Goal: Transaction & Acquisition: Purchase product/service

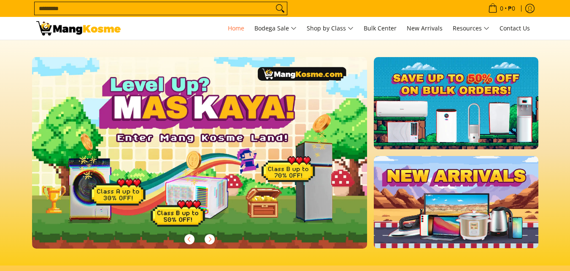
click at [135, 1] on form "Search..." at bounding box center [160, 8] width 253 height 17
click at [129, 9] on input "Search..." at bounding box center [154, 8] width 239 height 13
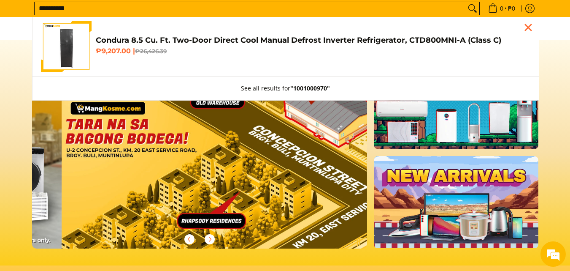
scroll to position [0, 1007]
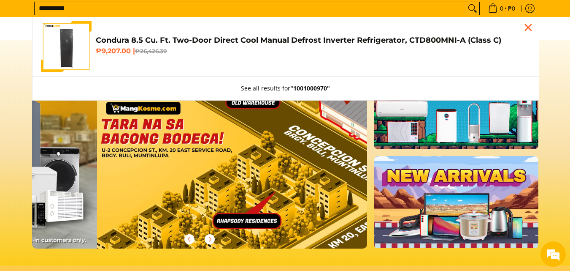
click at [68, 6] on input "**********" at bounding box center [250, 8] width 431 height 13
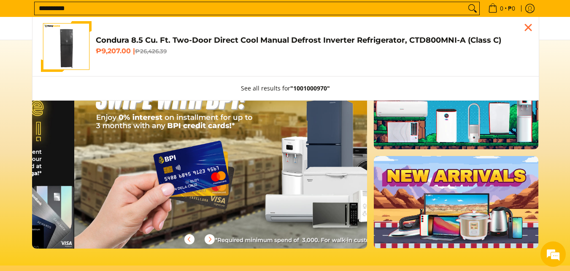
click at [68, 6] on input "**********" at bounding box center [250, 8] width 431 height 13
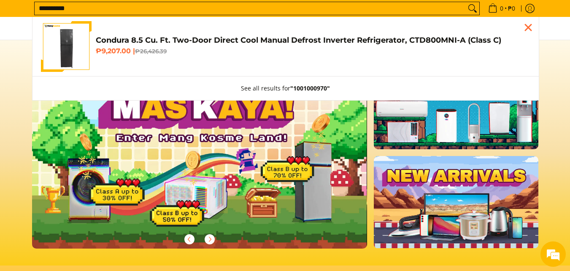
scroll to position [0, 0]
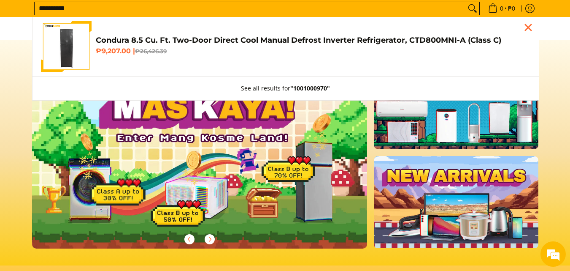
type input "**********"
click at [455, 11] on input "**********" at bounding box center [250, 8] width 431 height 13
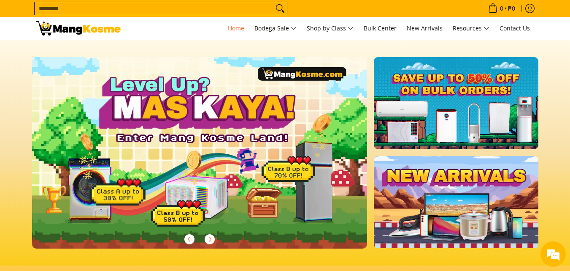
click at [130, 9] on input "Search..." at bounding box center [154, 8] width 239 height 13
paste input "**********"
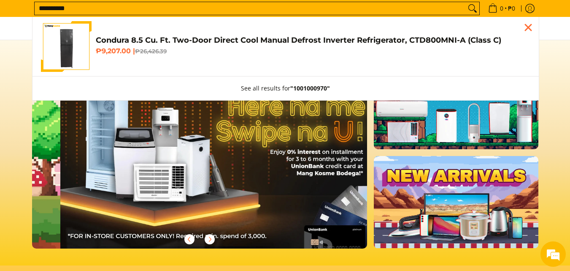
scroll to position [0, 336]
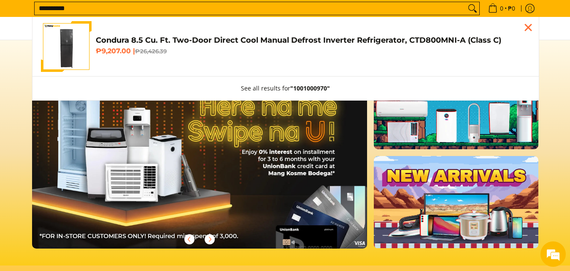
type input "**********"
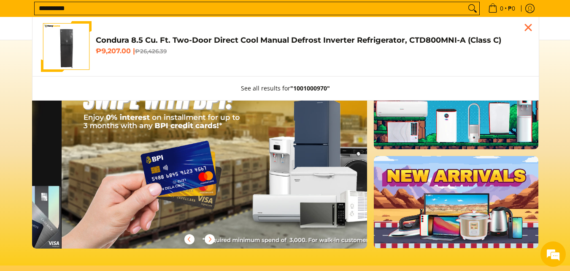
scroll to position [0, 671]
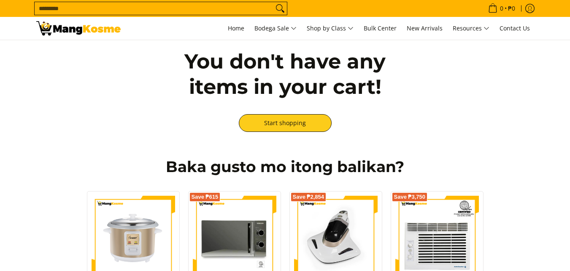
scroll to position [289, 0]
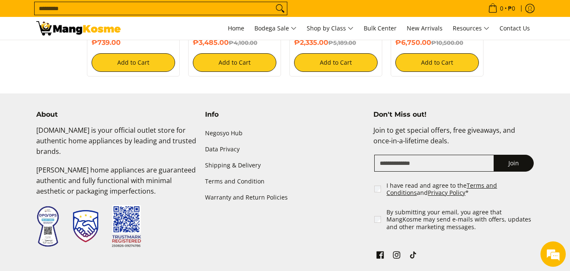
click at [53, 6] on input "Search..." at bounding box center [154, 8] width 239 height 13
paste input "**********"
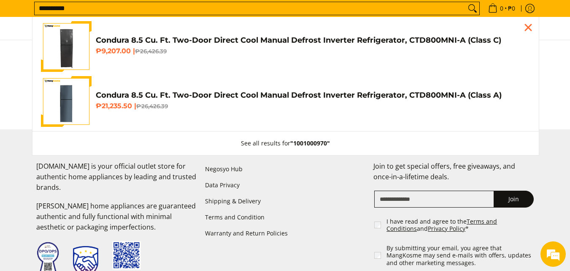
type input "**********"
click at [106, 96] on h4 "Condura 8.5 Cu. Ft. Two-Door Direct Cool Manual Defrost Inverter Refrigerator, …" at bounding box center [313, 95] width 435 height 10
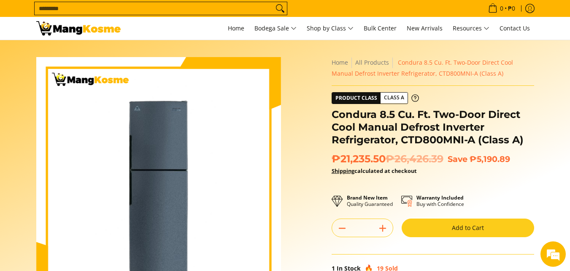
click at [429, 222] on button "Add to Cart" at bounding box center [468, 227] width 133 height 19
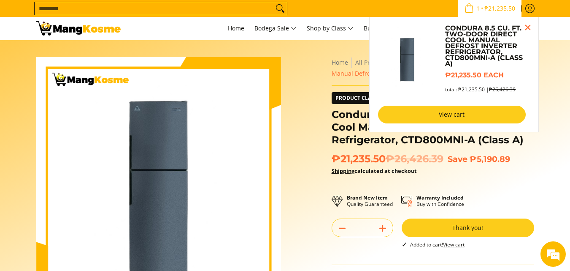
click at [462, 114] on link "View cart" at bounding box center [452, 115] width 148 height 18
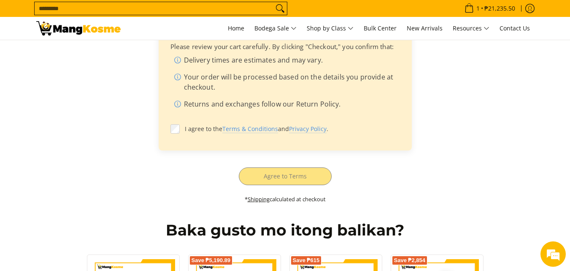
scroll to position [349, 0]
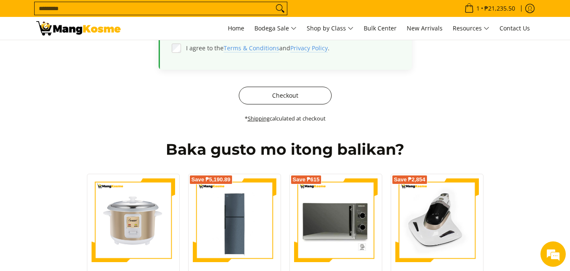
click at [251, 89] on button "Checkout" at bounding box center [285, 96] width 93 height 18
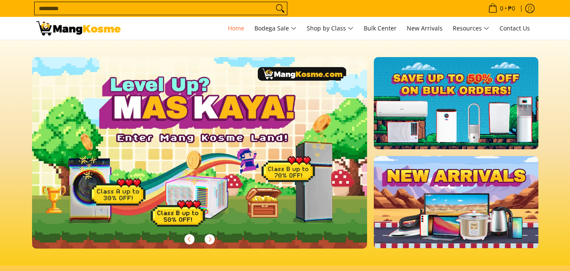
click at [78, 8] on input "Search..." at bounding box center [154, 8] width 239 height 13
type input "*"
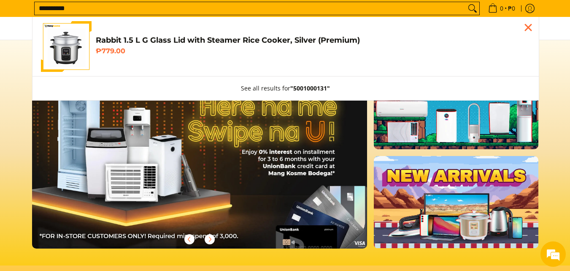
type input "**********"
click at [168, 49] on h6 "₱779.00" at bounding box center [313, 51] width 435 height 8
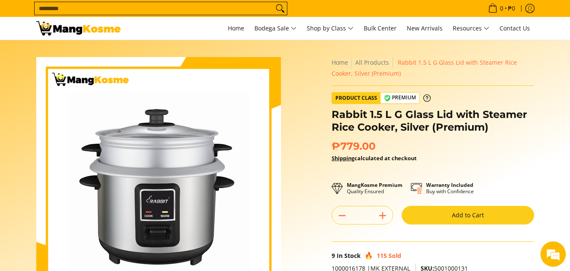
click at [440, 207] on button "Add to Cart" at bounding box center [468, 215] width 133 height 19
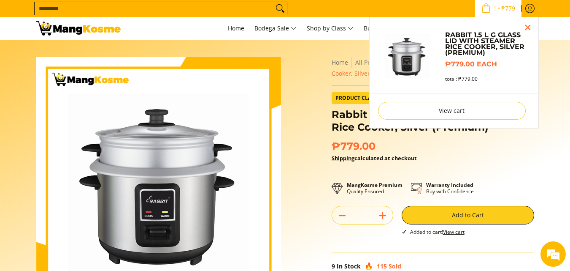
click at [223, 7] on input "Search..." at bounding box center [154, 8] width 239 height 13
click at [230, 50] on section "Skip to Main Content Enable zoom Disable zoom Enable zoom Disable zoom Enable z…" at bounding box center [285, 221] width 570 height 363
click at [221, 5] on input "Search..." at bounding box center [154, 8] width 239 height 13
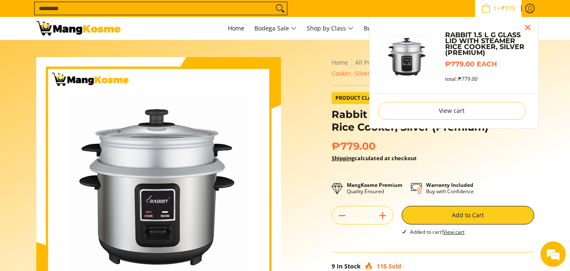
click at [221, 5] on input "Search..." at bounding box center [154, 8] width 239 height 13
click at [218, 43] on section "Skip to Main Content Enable zoom Disable zoom Enable zoom Disable zoom Enable z…" at bounding box center [285, 221] width 570 height 363
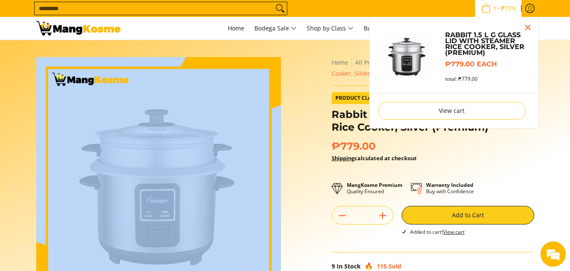
click at [218, 43] on section "Skip to Main Content Enable zoom Disable zoom Enable zoom Disable zoom Enable z…" at bounding box center [285, 221] width 570 height 363
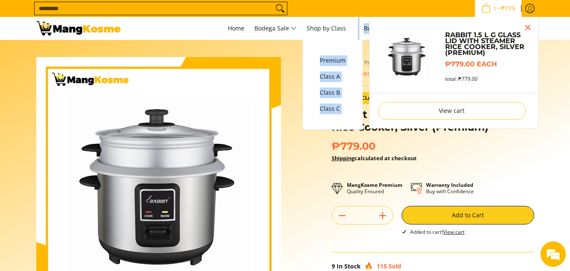
drag, startPoint x: 309, startPoint y: 56, endPoint x: 297, endPoint y: 55, distance: 11.4
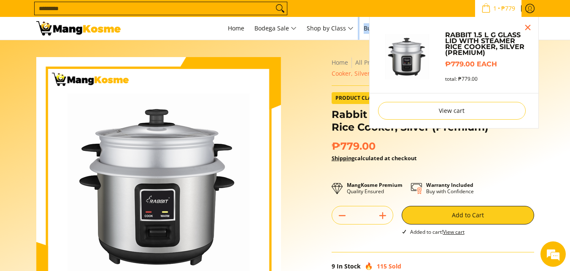
click at [297, 55] on section "Skip to Main Content Enable zoom Disable zoom Enable zoom Disable zoom Enable z…" at bounding box center [285, 221] width 570 height 363
click at [247, 9] on input "Search..." at bounding box center [154, 8] width 239 height 13
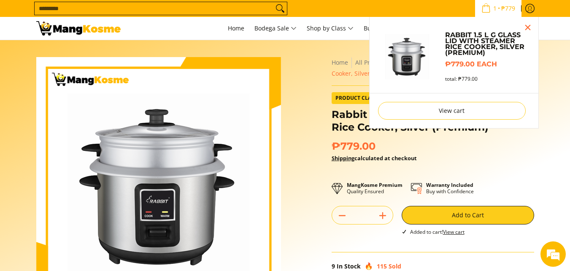
click at [247, 9] on input "Search..." at bounding box center [154, 8] width 239 height 13
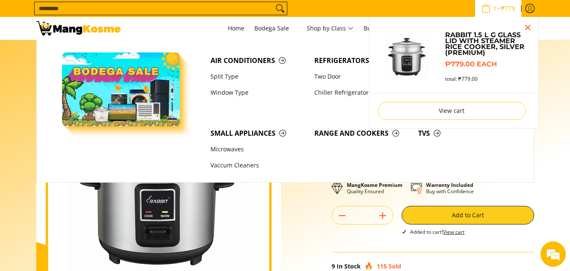
drag, startPoint x: 247, startPoint y: 9, endPoint x: 471, endPoint y: 62, distance: 230.4
click at [471, 17] on ul "Search... 1 • ₱779 Rabbit 1.5 L G Glass Lid with Steamer Rice Cooker, Silver (P…" at bounding box center [285, 8] width 507 height 17
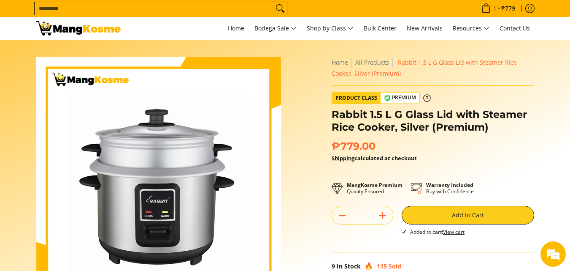
click at [232, 7] on input "Search..." at bounding box center [154, 8] width 239 height 13
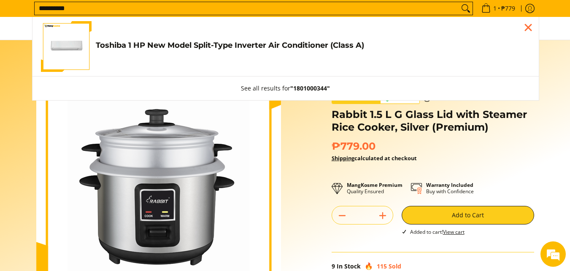
type input "**********"
click at [223, 48] on h4 "Toshiba 1 HP New Model Split-Type Inverter Air Conditioner (Class A)" at bounding box center [313, 46] width 435 height 10
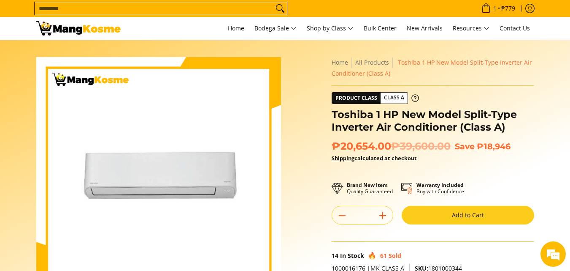
click at [380, 220] on icon "Add" at bounding box center [383, 215] width 12 height 12
type input "*"
click at [430, 220] on button "Add to Cart" at bounding box center [468, 215] width 133 height 19
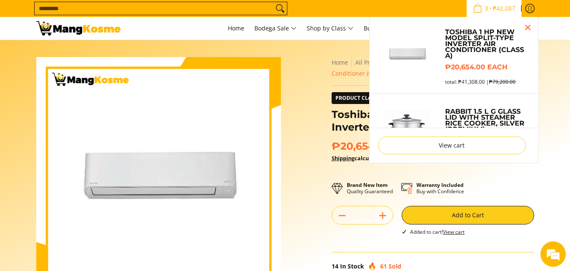
click at [550, 164] on section "Skip to Main Content Enable zoom Disable zoom Enable zoom Disable zoom Enable z…" at bounding box center [285, 221] width 570 height 363
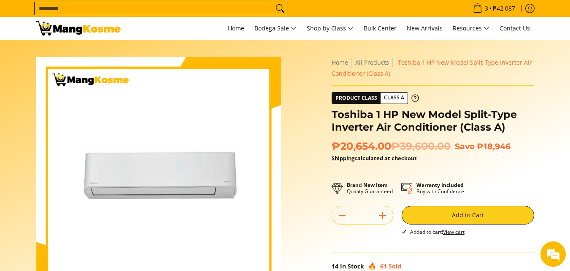
click at [153, 8] on input "Search..." at bounding box center [154, 8] width 239 height 13
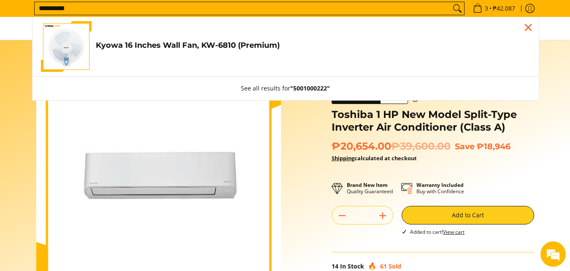
type input "**********"
click at [160, 47] on h4 "Kyowa 16 Inches Wall Fan, KW-6810 (Premium)" at bounding box center [313, 46] width 435 height 10
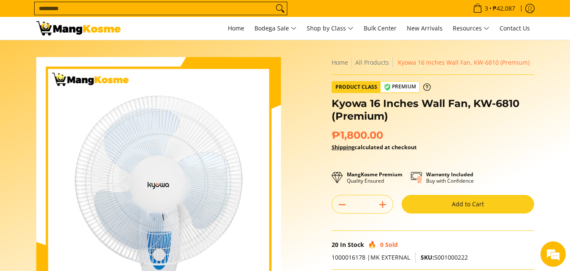
click at [413, 209] on button "Add to Cart" at bounding box center [468, 204] width 133 height 19
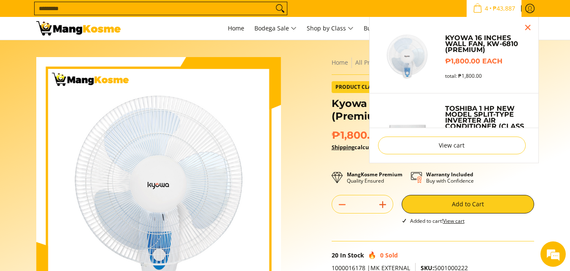
click at [388, 205] on icon "Add" at bounding box center [383, 204] width 12 height 12
type input "*"
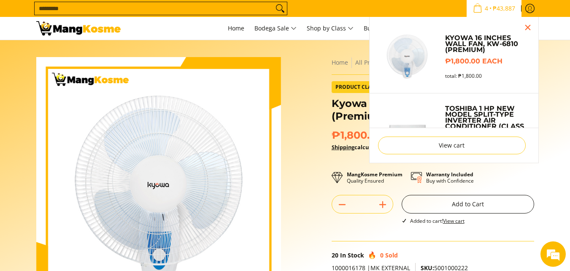
click at [422, 211] on button "Add to Cart" at bounding box center [468, 204] width 133 height 19
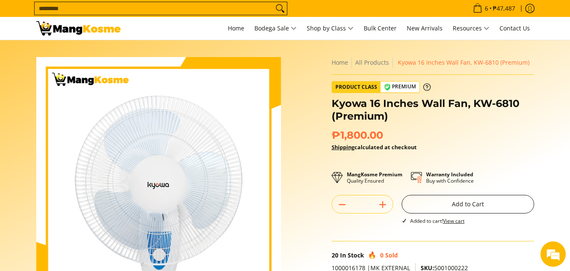
click at [437, 205] on button "Add to Cart" at bounding box center [468, 204] width 133 height 19
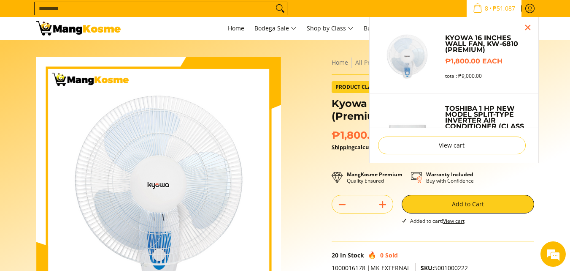
click at [481, 134] on li "View cart Checkout" at bounding box center [454, 144] width 169 height 35
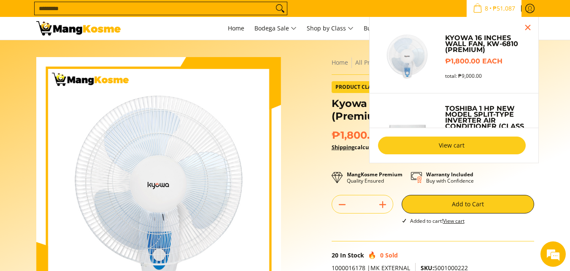
click at [478, 141] on link "View cart" at bounding box center [452, 145] width 148 height 18
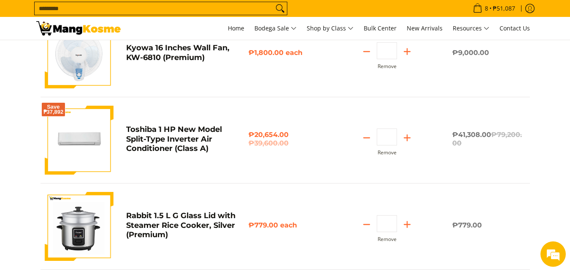
scroll to position [78, 0]
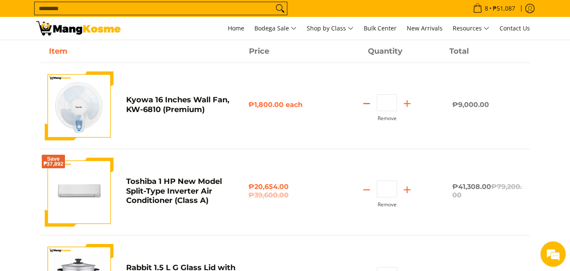
click at [374, 104] on button "Subtract" at bounding box center [367, 104] width 20 height 14
type input "*"
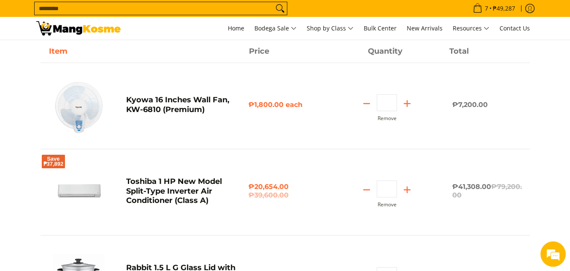
click at [374, 104] on button "Subtract" at bounding box center [367, 104] width 20 height 14
type input "*"
click at [374, 104] on button "Subtract" at bounding box center [367, 104] width 20 height 14
type input "*"
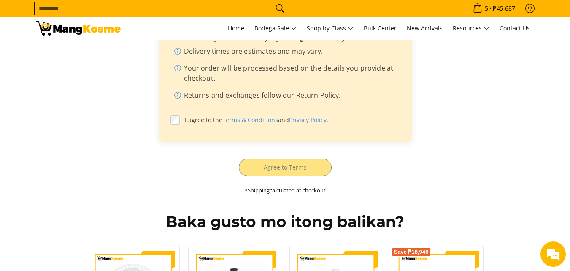
scroll to position [451, 0]
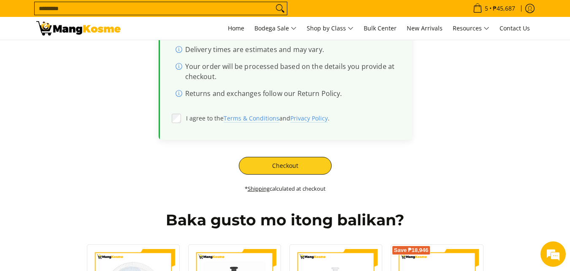
click at [277, 177] on div "total * : ₱45,687.00 Before Proceeding to Checkout Please review your cart care…" at bounding box center [286, 85] width 490 height 233
click at [273, 165] on button "Checkout" at bounding box center [285, 166] width 93 height 18
